Goal: Check status: Check status

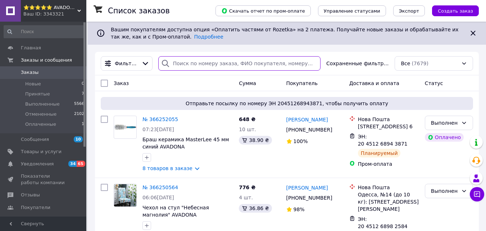
click at [203, 65] on input "search" at bounding box center [239, 63] width 162 height 14
paste input "363177152"
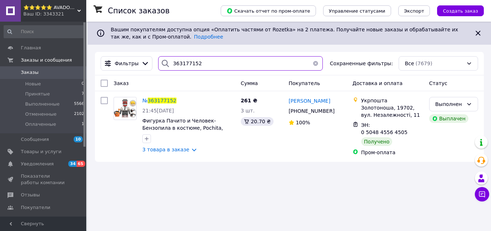
click at [178, 65] on input "363177152" at bounding box center [240, 63] width 165 height 14
click at [177, 65] on input "363177152" at bounding box center [240, 63] width 165 height 14
paste input "4078546"
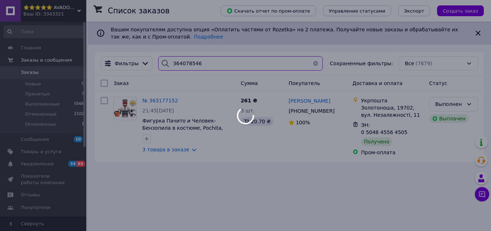
type input "364078546"
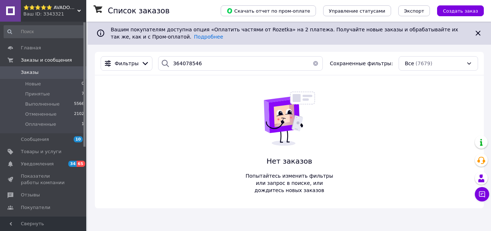
click at [69, 16] on div "Ваш ID: 3343321" at bounding box center [54, 14] width 63 height 6
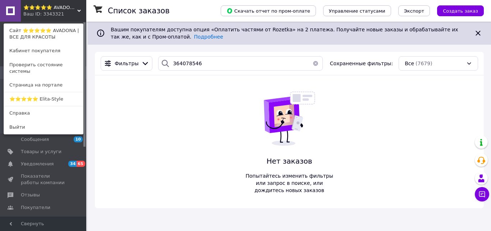
click at [59, 93] on link "⭐⭐⭐⭐⭐ Elita-Style" at bounding box center [43, 99] width 79 height 14
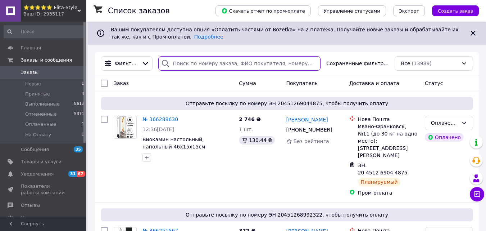
click at [185, 65] on input "search" at bounding box center [239, 63] width 162 height 14
paste input "364078546"
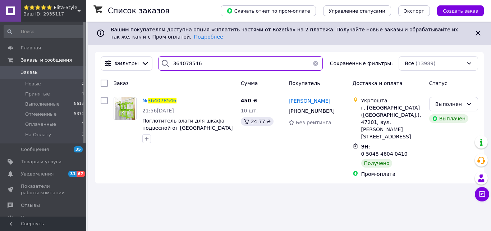
click at [186, 66] on input "364078546" at bounding box center [240, 63] width 165 height 14
paste input "89773"
type input "364089773"
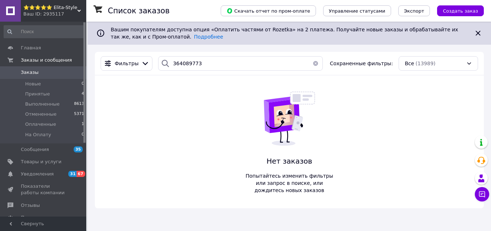
click at [76, 14] on div "Ваш ID: 2935117" at bounding box center [54, 14] width 63 height 6
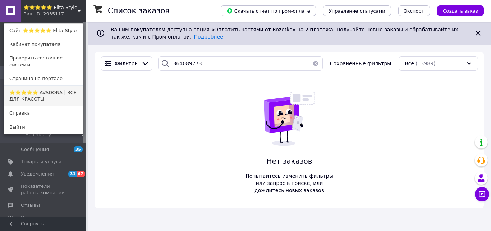
click at [64, 87] on link "⭐⭐⭐⭐⭐ AVADONA | ВСЕ ДЛЯ КРАСОТЫ" at bounding box center [43, 96] width 79 height 20
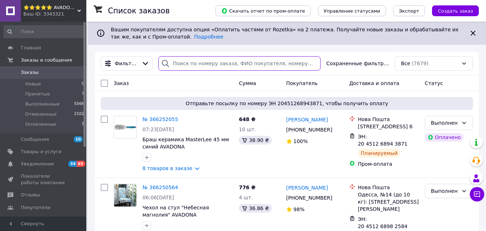
click at [187, 66] on input "search" at bounding box center [239, 63] width 162 height 14
paste input "364089773"
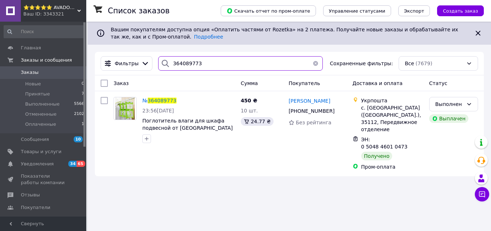
click at [185, 64] on input "364089773" at bounding box center [240, 63] width 165 height 14
click at [185, 63] on input "364089773" at bounding box center [240, 63] width 165 height 14
paste input "164300"
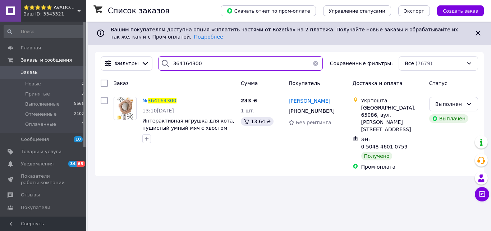
click at [194, 67] on input "364164300" at bounding box center [240, 63] width 165 height 14
click at [194, 66] on input "364164300" at bounding box center [240, 63] width 165 height 14
paste input "261601"
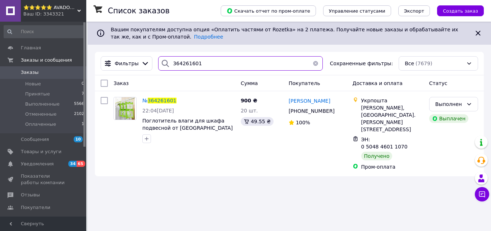
click at [178, 65] on input "364261601" at bounding box center [240, 63] width 165 height 14
paste input "039120"
type input "364039120"
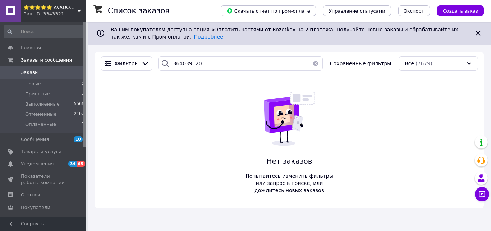
click at [73, 6] on span "⭐⭐⭐⭐⭐ AVADONA | ВСЕ ДЛЯ КРАСОТЫ" at bounding box center [50, 7] width 54 height 6
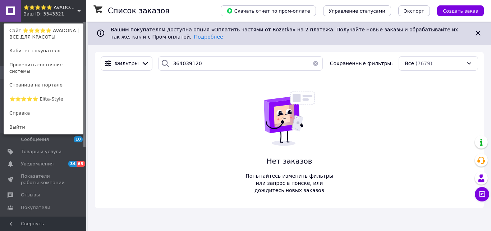
click at [55, 94] on link "⭐⭐⭐⭐⭐ Elita-Style" at bounding box center [43, 99] width 79 height 14
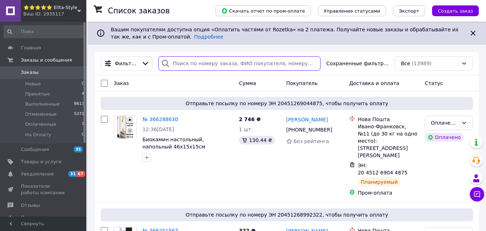
click at [213, 68] on input "search" at bounding box center [239, 63] width 162 height 14
paste input "364039120"
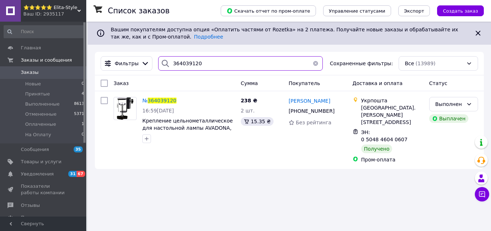
click at [191, 64] on input "364039120" at bounding box center [240, 63] width 165 height 14
paste input "249024"
click at [191, 64] on input "364249024" at bounding box center [240, 63] width 165 height 14
type input "364249024"
